Goal: Information Seeking & Learning: Learn about a topic

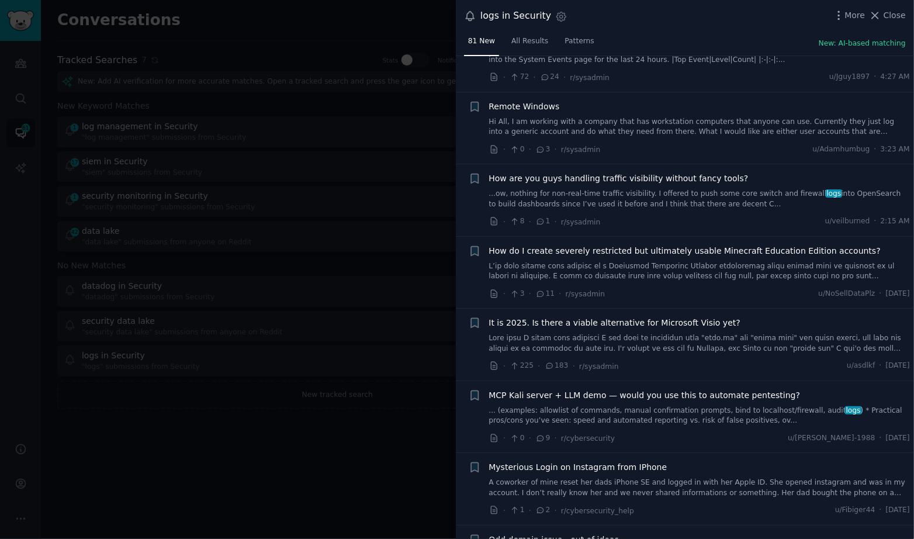
scroll to position [384, 0]
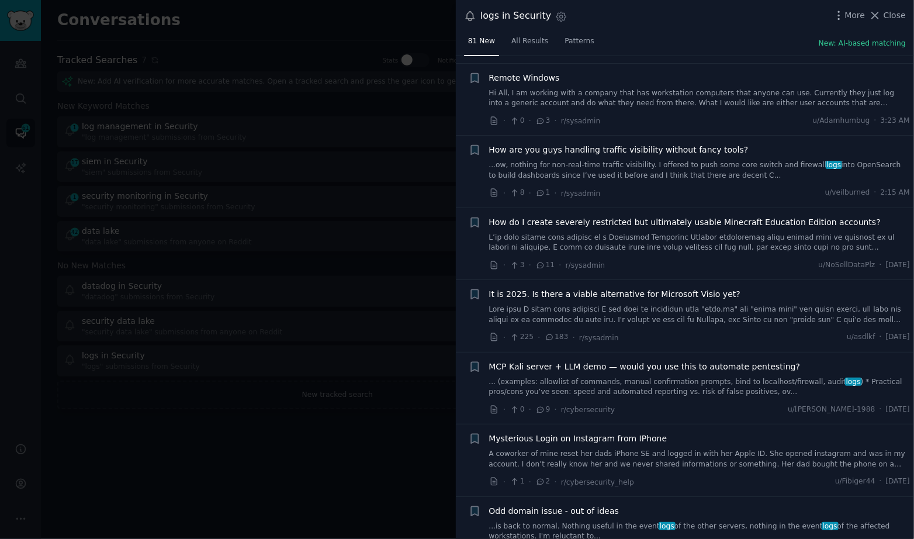
click at [692, 160] on link "...ow, nothing for non-real-time traffic visibility. I offered to push some cor…" at bounding box center [699, 170] width 421 height 20
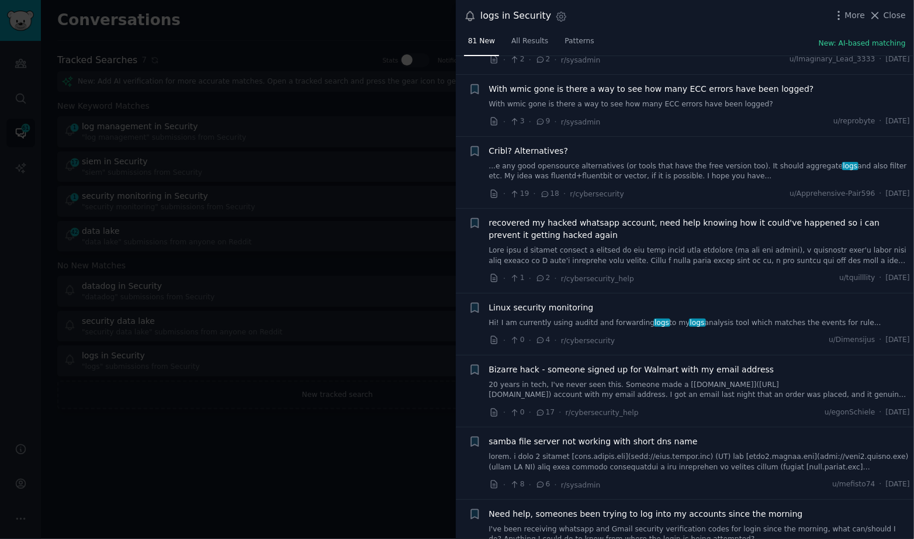
scroll to position [1477, 0]
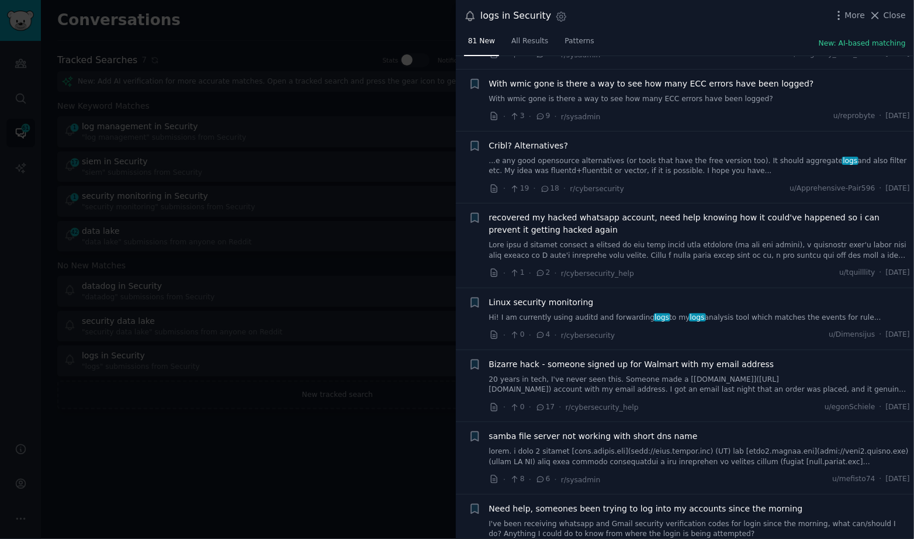
click at [677, 140] on div "Cribl? Alternatives?" at bounding box center [699, 146] width 421 height 12
click at [680, 156] on link "...e any good opensource alternatives (or tools that have the free version too)…" at bounding box center [699, 166] width 421 height 20
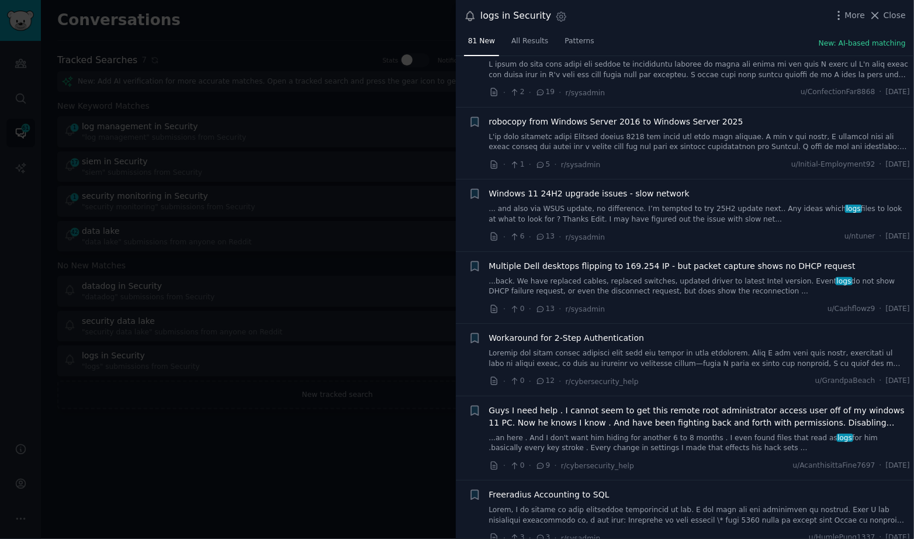
scroll to position [3975, 0]
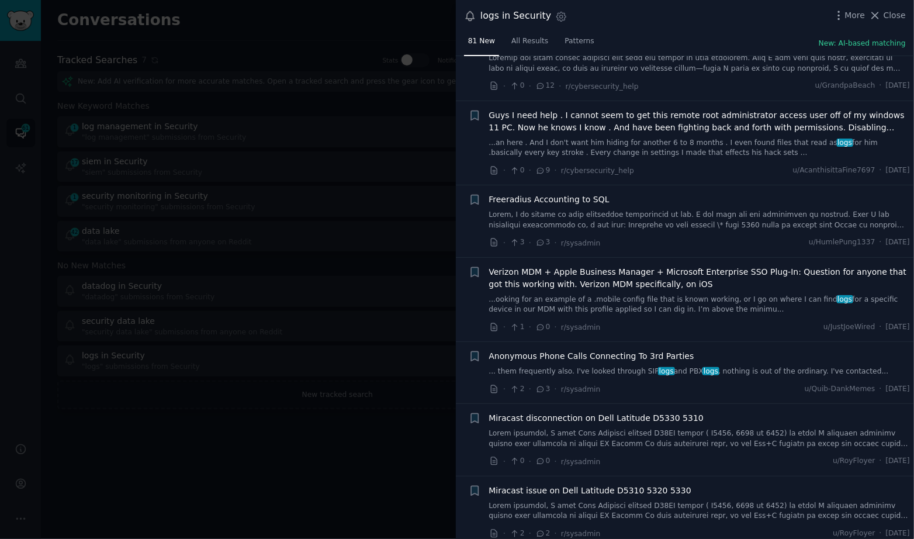
click at [292, 194] on div at bounding box center [457, 269] width 914 height 539
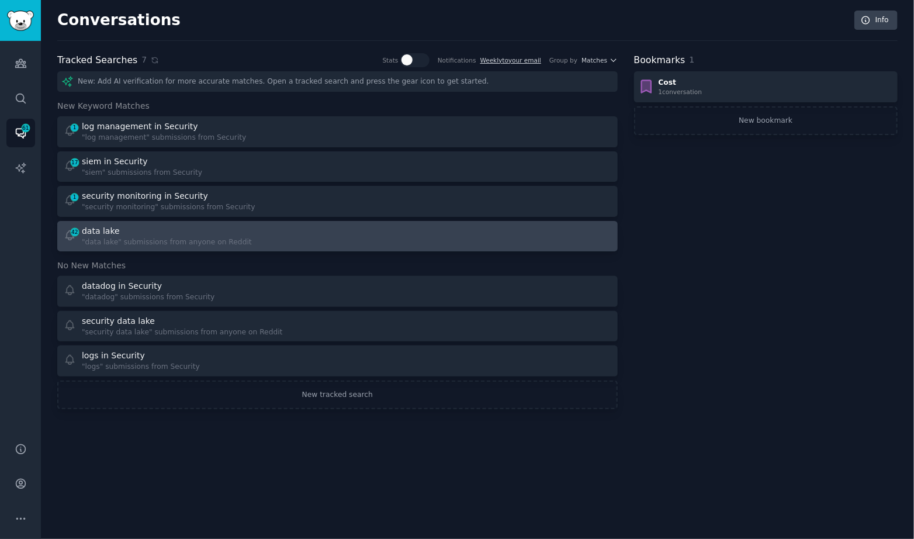
click at [263, 232] on div "42 data lake "data lake" submissions from anyone on Reddit" at bounding box center [197, 236] width 266 height 23
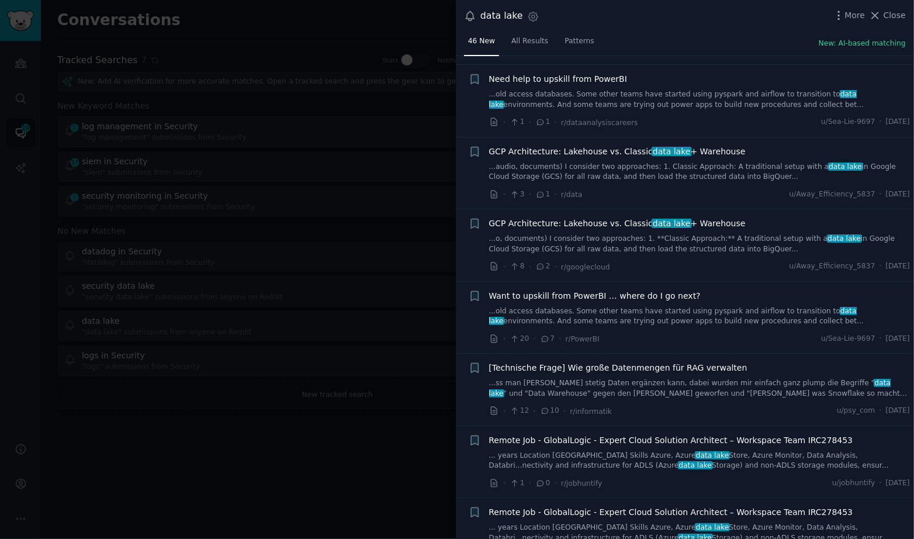
scroll to position [590, 0]
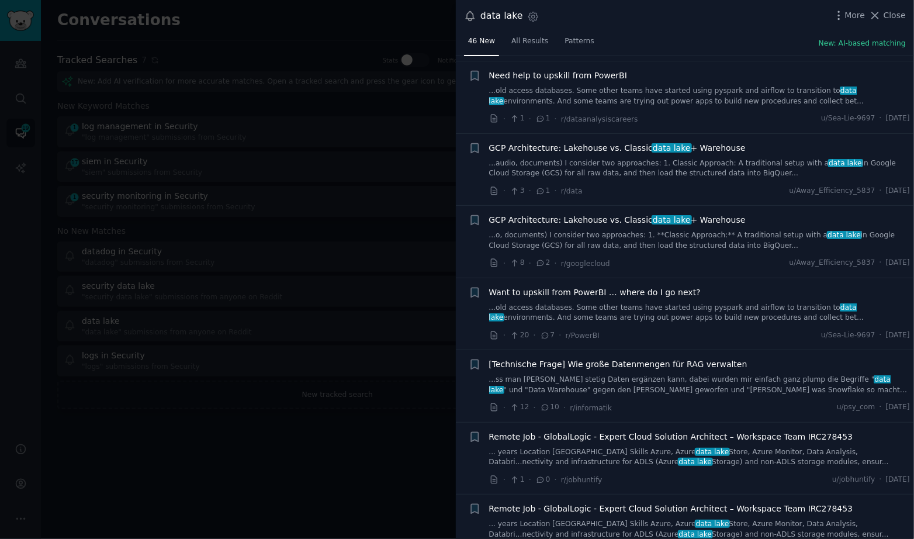
click at [720, 166] on link "...audio, documents) I consider two approaches: 1. Classic Approach: A traditio…" at bounding box center [699, 168] width 421 height 20
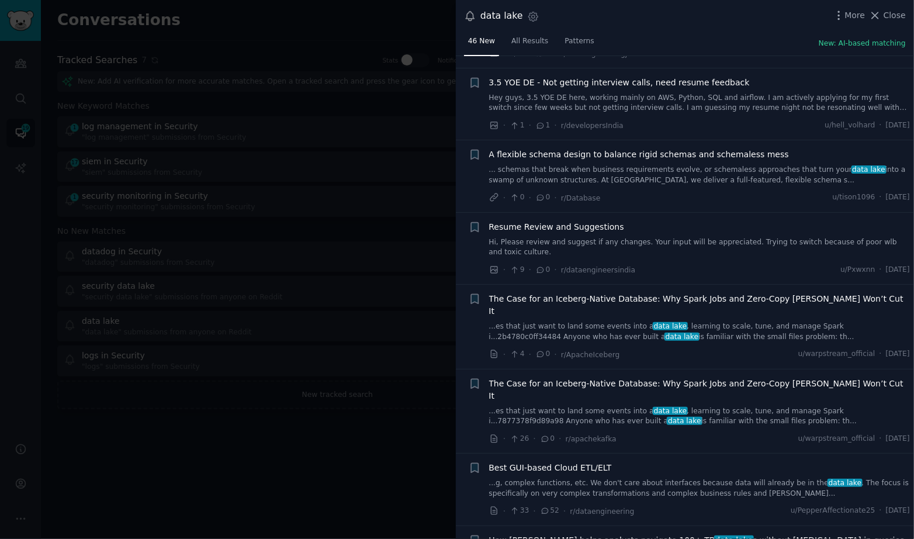
scroll to position [1830, 0]
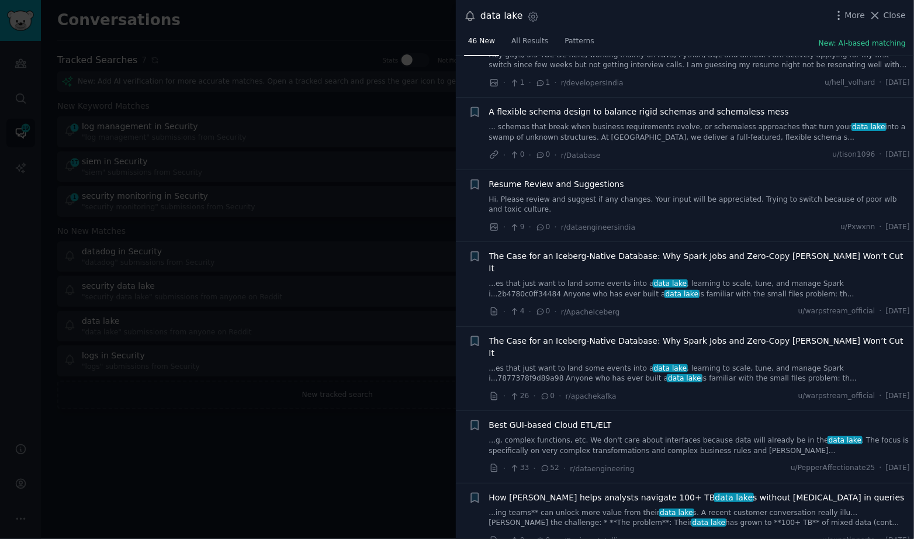
click at [657, 122] on link "... schemas that break when business requirements evolve, or schemaless approac…" at bounding box center [699, 132] width 421 height 20
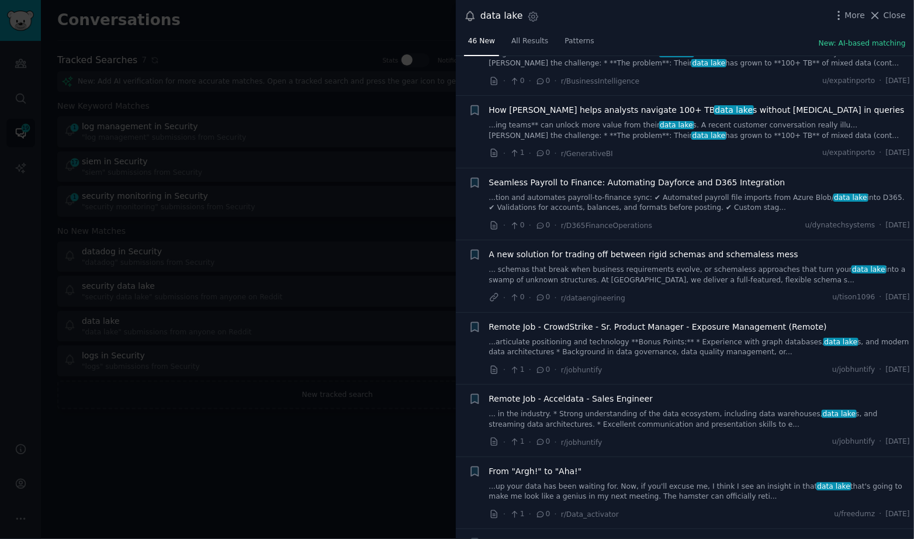
scroll to position [2633, 0]
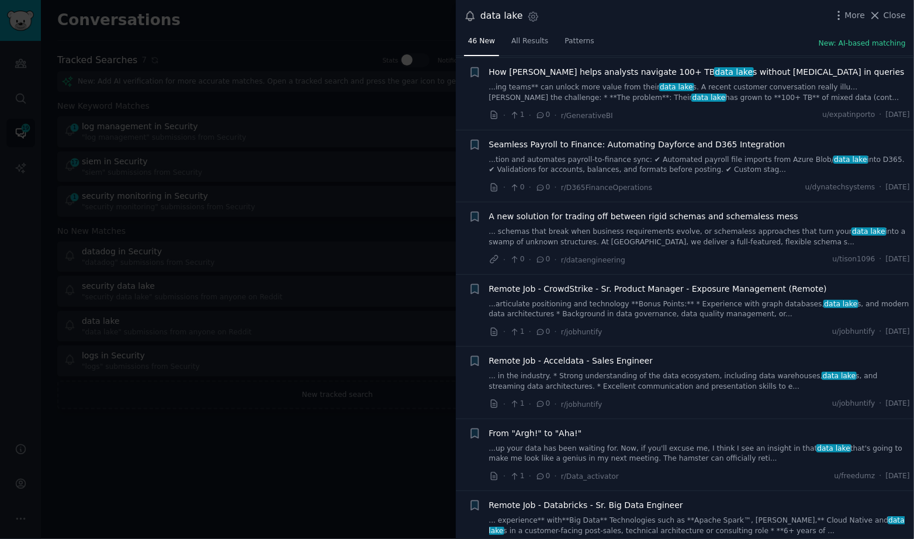
click at [263, 127] on div at bounding box center [457, 269] width 914 height 539
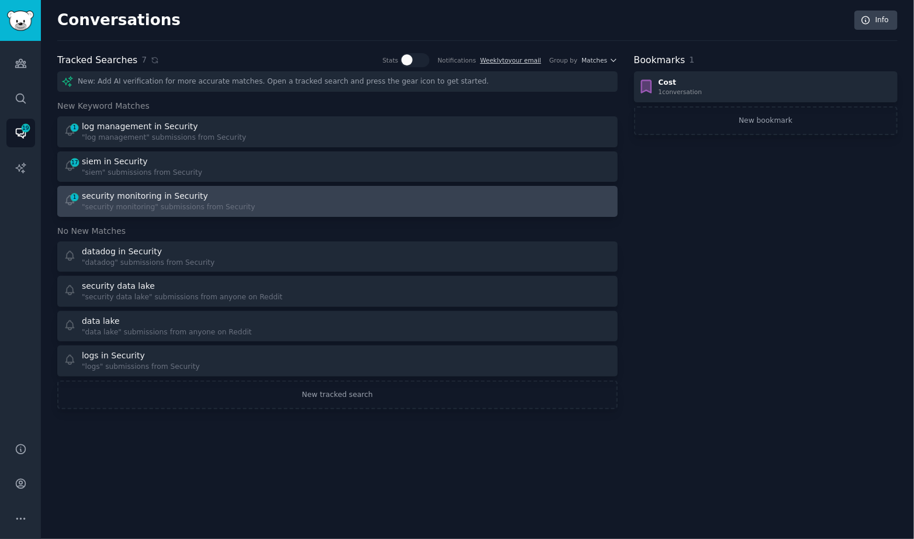
click at [242, 205] on div ""security monitoring" submissions from Security" at bounding box center [169, 207] width 174 height 11
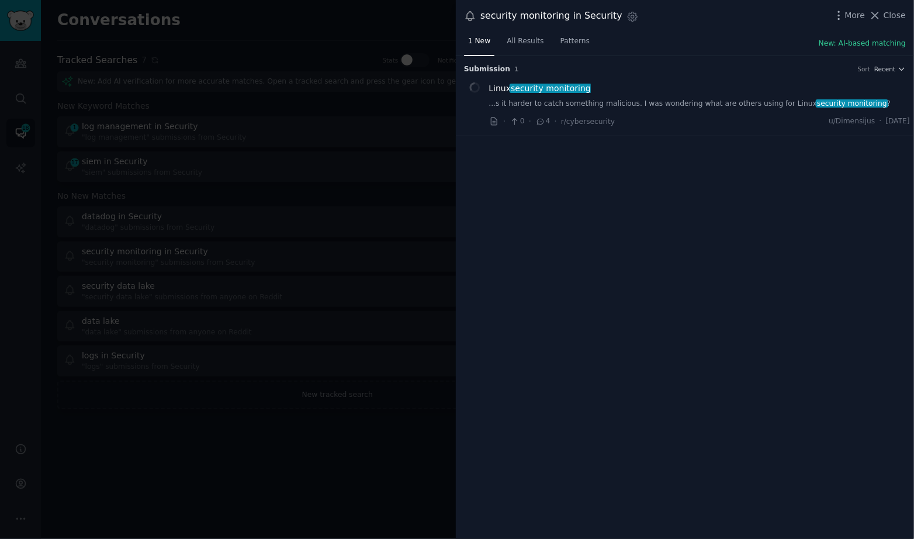
click at [298, 240] on div at bounding box center [457, 269] width 914 height 539
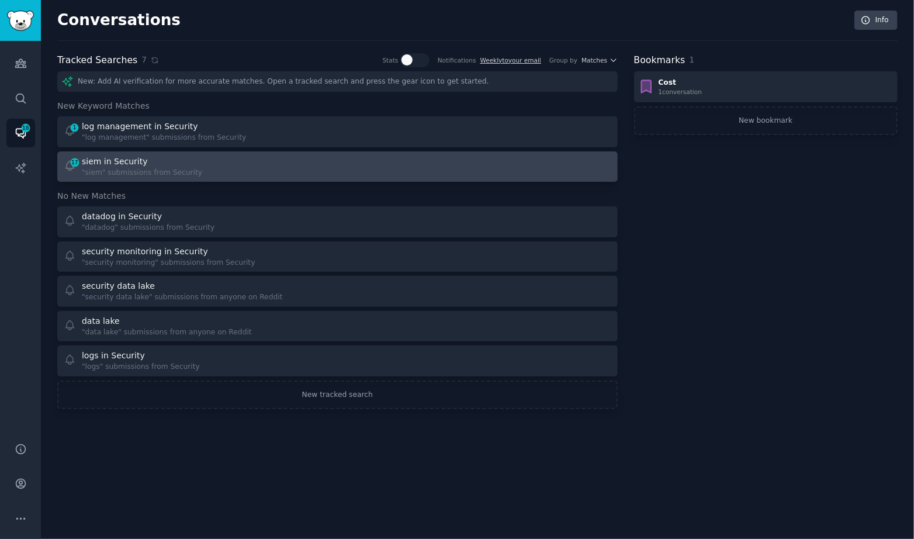
click at [264, 177] on div "17 siem in Security "siem" submissions from Security" at bounding box center [197, 166] width 266 height 23
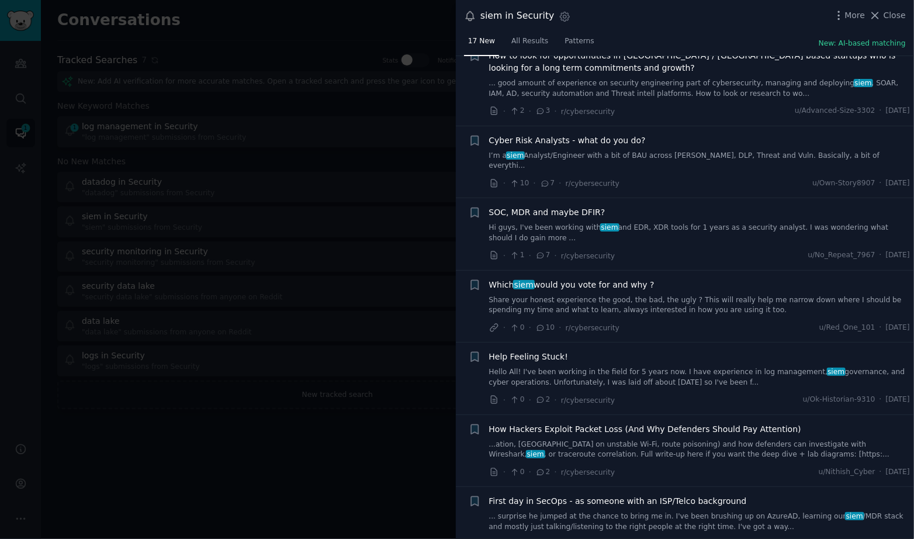
scroll to position [609, 0]
click at [693, 224] on link "Hi guys, I've been working with siem and EDR, XDR tools for 1 years as a securi…" at bounding box center [699, 234] width 421 height 20
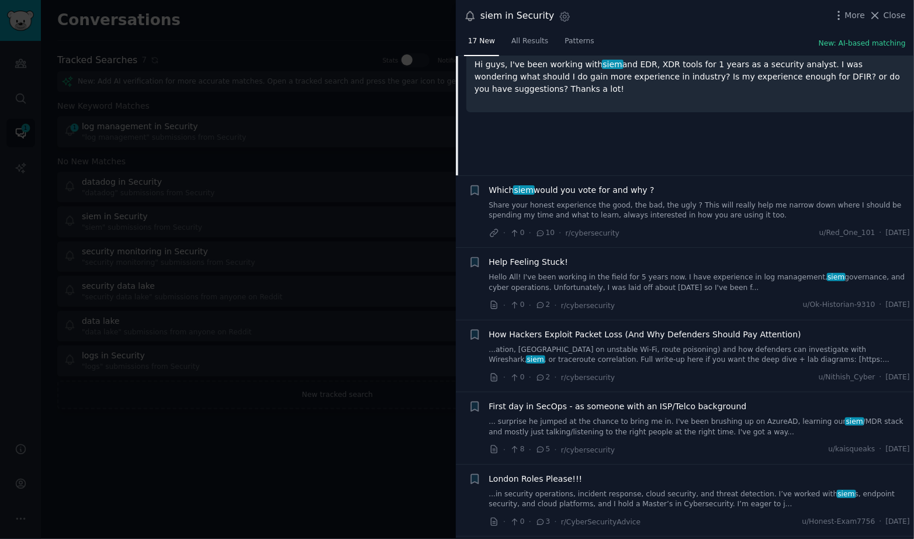
scroll to position [883, 0]
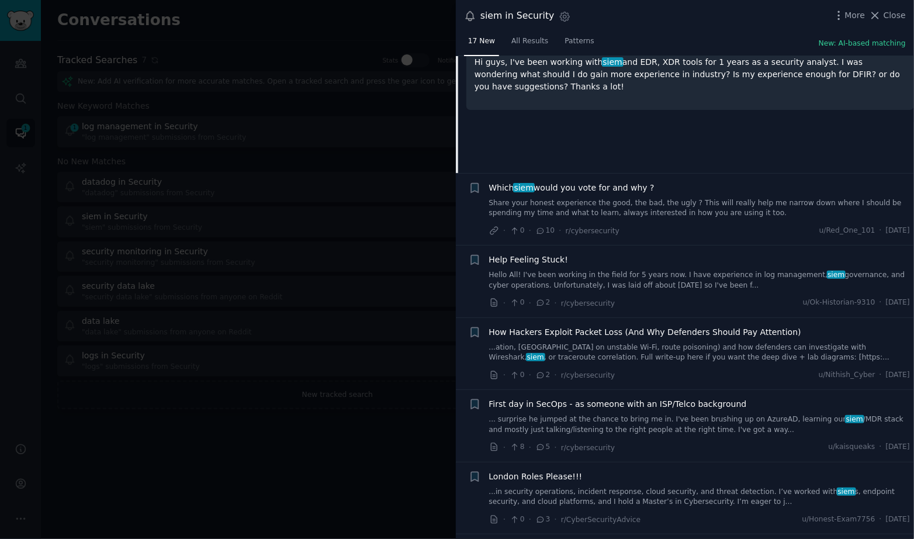
click at [679, 198] on link "Share your honest experience the good, the bad, the ugly ? This will really hel…" at bounding box center [699, 208] width 421 height 20
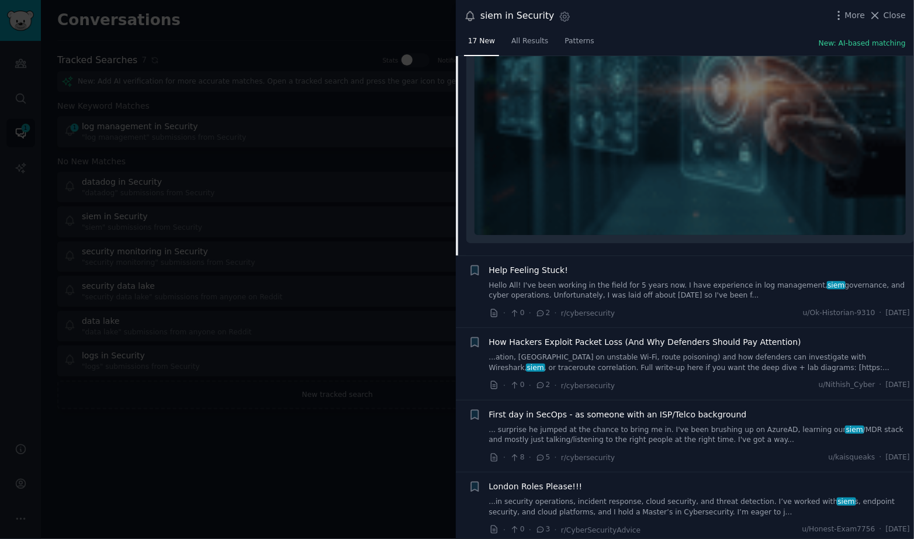
scroll to position [1212, 0]
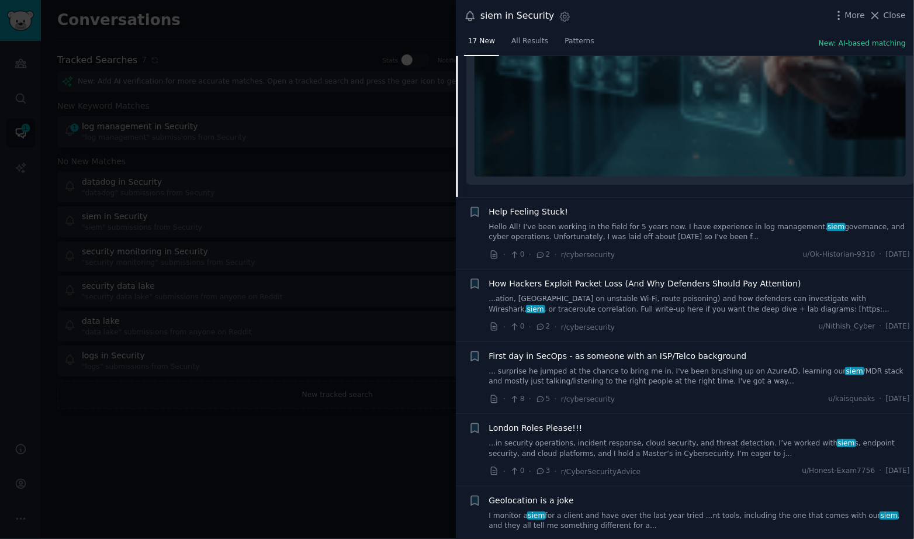
click at [321, 220] on div at bounding box center [457, 269] width 914 height 539
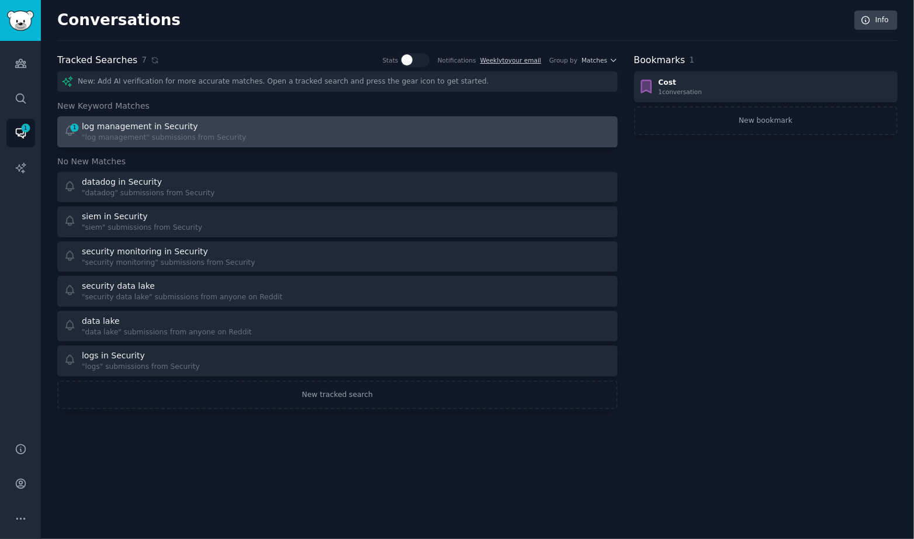
click at [308, 139] on div "1 log management in Security "log management" submissions from Security" at bounding box center [197, 131] width 266 height 23
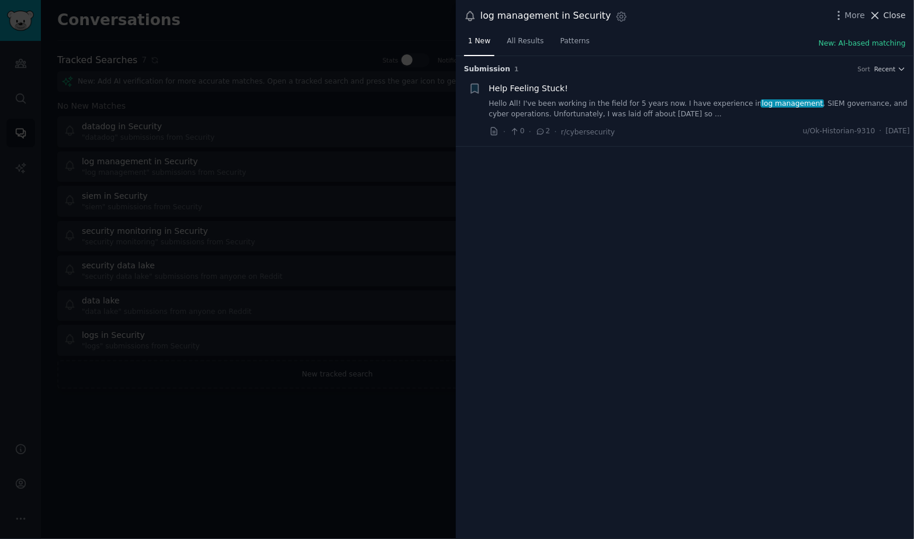
click at [883, 17] on button "Close" at bounding box center [887, 15] width 37 height 12
